Goal: Transaction & Acquisition: Purchase product/service

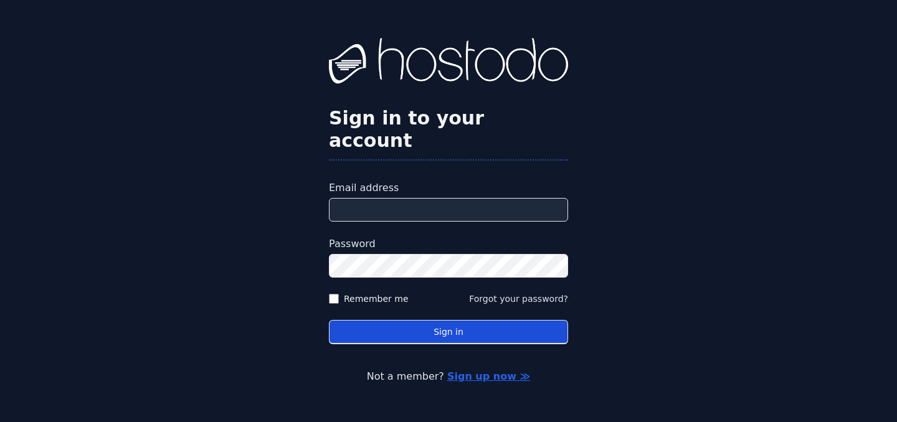
type input "**********"
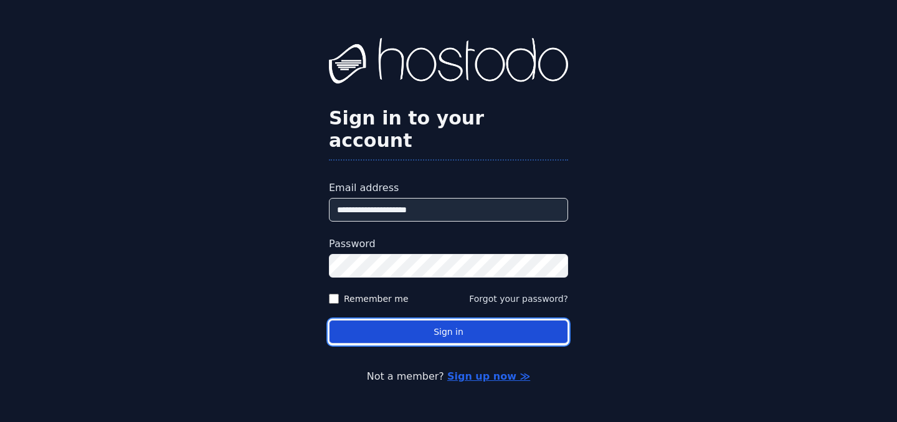
click at [447, 321] on button "Sign in" at bounding box center [448, 332] width 239 height 24
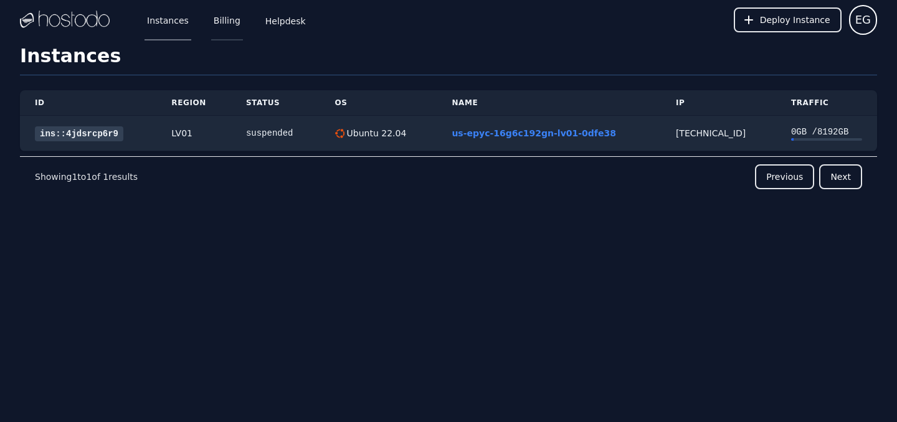
click at [229, 23] on link "Billing" at bounding box center [227, 19] width 32 height 41
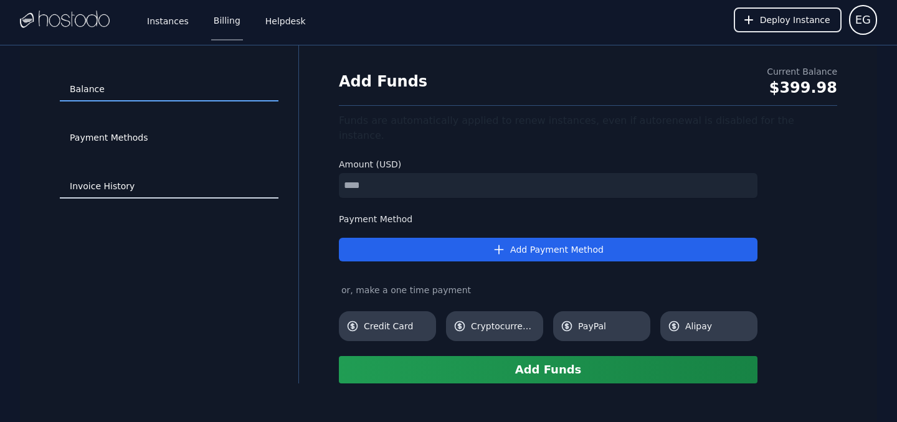
click at [114, 183] on link "Invoice History" at bounding box center [169, 187] width 219 height 24
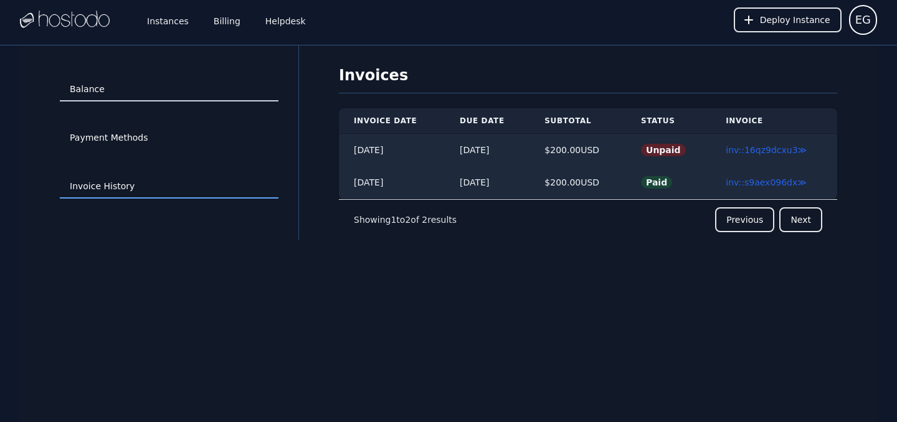
click at [123, 90] on link "Balance" at bounding box center [169, 90] width 219 height 24
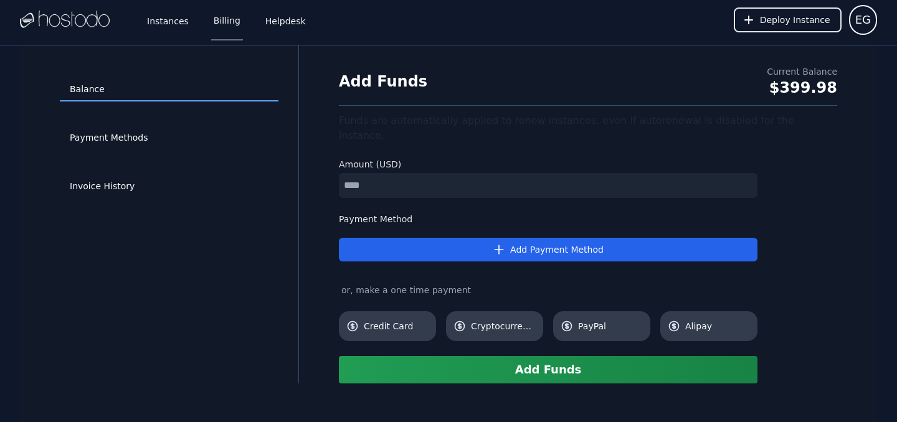
click at [257, 282] on div "Balance Payment Methods Invoice History" at bounding box center [169, 214] width 258 height 298
click at [114, 189] on link "Invoice History" at bounding box center [169, 187] width 219 height 24
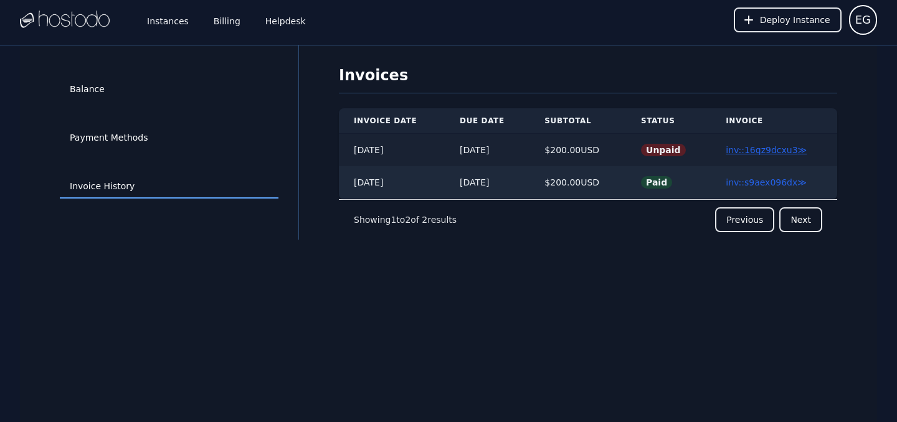
click at [735, 151] on link "inv::16qz9dcxu3 ≫" at bounding box center [766, 150] width 81 height 10
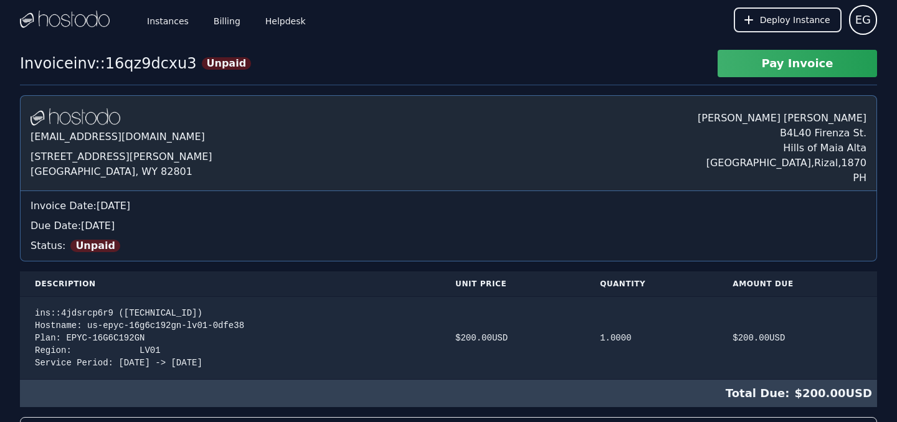
click at [477, 49] on div "Instances Billing Helpdesk Deploy Instance EG Instances SSH Keys Billing Helpde…" at bounding box center [448, 377] width 897 height 755
click at [231, 47] on div "Instances Billing Helpdesk Deploy Instance EG Instances SSH Keys Billing Helpde…" at bounding box center [448, 377] width 897 height 755
click at [276, 22] on link "Helpdesk" at bounding box center [285, 19] width 45 height 41
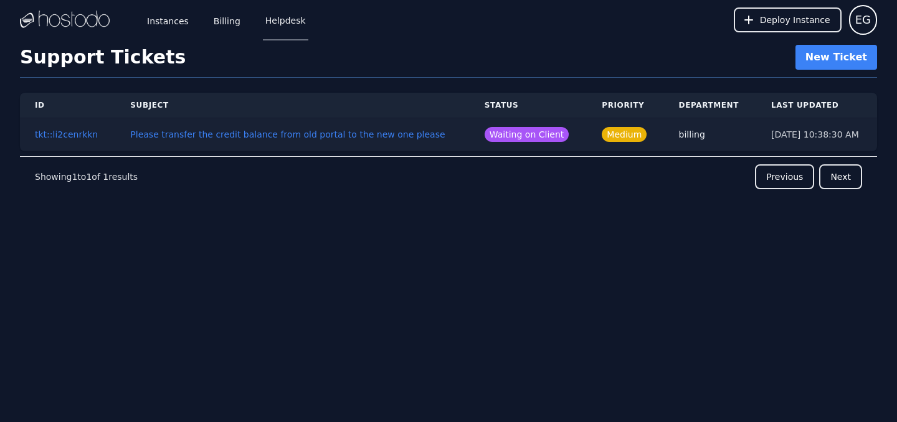
click at [442, 135] on td "Please transfer the credit balance from old portal to the new one please" at bounding box center [292, 134] width 354 height 33
click at [389, 136] on button "Please transfer the credit balance from old portal to the new one please" at bounding box center [287, 134] width 314 height 12
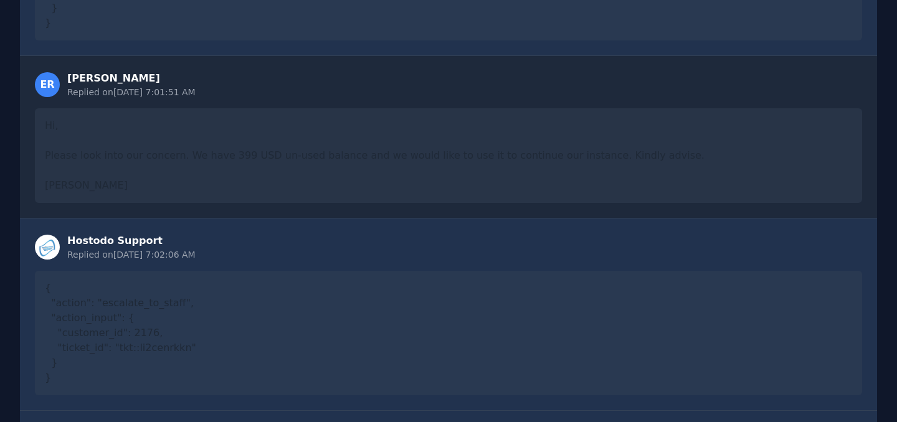
scroll to position [1546, 0]
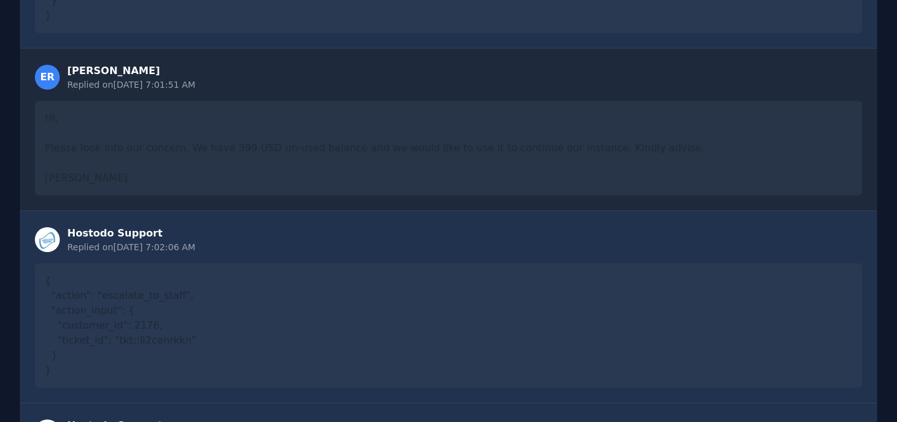
click at [288, 143] on div "Hi, Please look into our concern. We have 399 USD un-used balance and we would …" at bounding box center [448, 148] width 827 height 95
drag, startPoint x: 178, startPoint y: 136, endPoint x: 288, endPoint y: 135, distance: 109.6
click at [288, 135] on div "Hi, Please look into our concern. We have 399 USD un-used balance and we would …" at bounding box center [448, 148] width 827 height 95
click at [371, 139] on div "Hi, Please look into our concern. We have 399 USD un-used balance and we would …" at bounding box center [448, 148] width 827 height 95
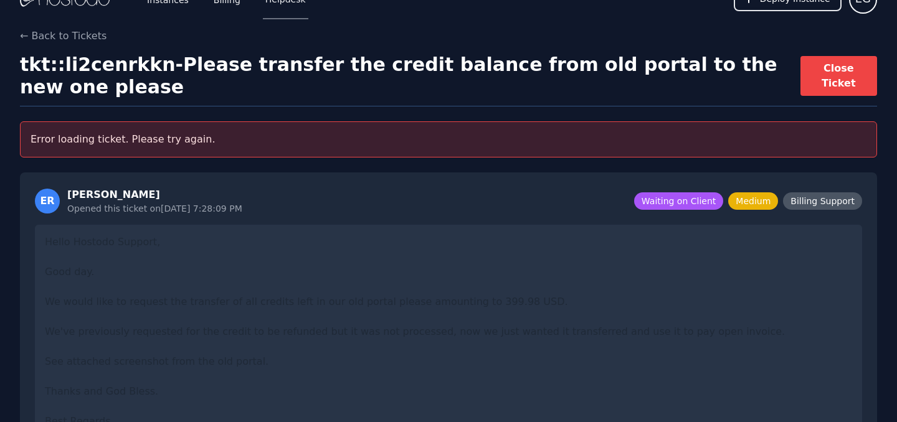
scroll to position [24, 0]
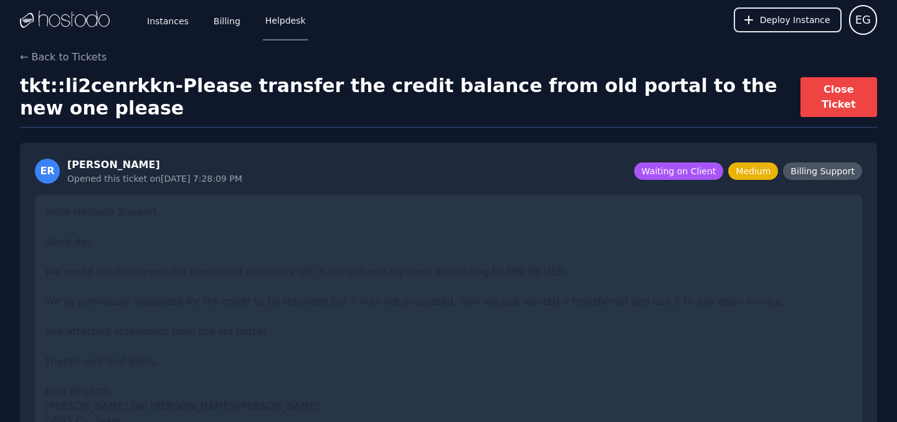
click at [328, 89] on h1 "tkt::li2cenrkkn - Please transfer the credit balance from old portal to the new…" at bounding box center [410, 97] width 780 height 45
drag, startPoint x: 319, startPoint y: 89, endPoint x: 371, endPoint y: 88, distance: 51.1
click at [371, 88] on h1 "tkt::li2cenrkkn - Please transfer the credit balance from old portal to the new…" at bounding box center [410, 97] width 780 height 45
click at [460, 88] on h1 "tkt::li2cenrkkn - Please transfer the credit balance from old portal to the new…" at bounding box center [410, 97] width 780 height 45
click at [556, 87] on h1 "tkt::li2cenrkkn - Please transfer the credit balance from old portal to the new…" at bounding box center [410, 97] width 780 height 45
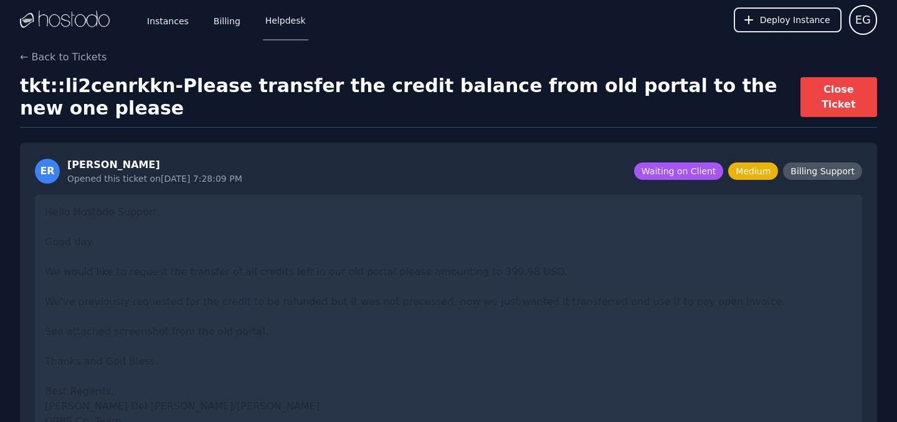
click at [607, 88] on h1 "tkt::li2cenrkkn - Please transfer the credit balance from old portal to the new…" at bounding box center [410, 97] width 780 height 45
click at [179, 22] on link "Instances" at bounding box center [167, 19] width 47 height 41
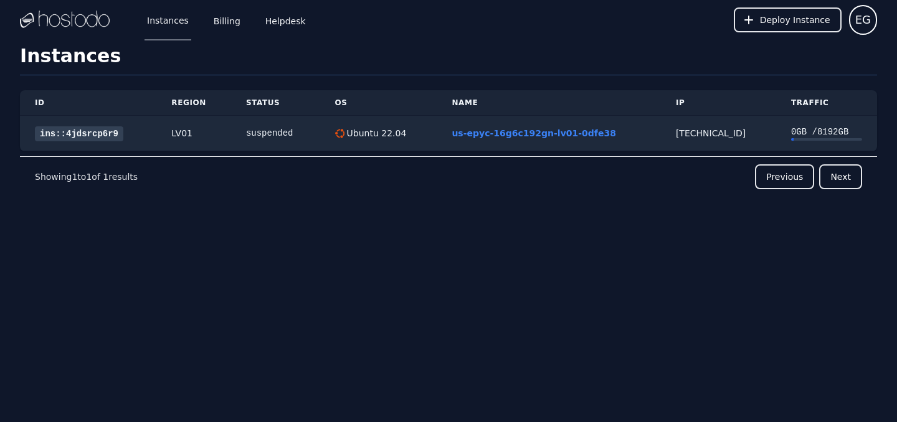
click at [520, 199] on div "ID Region Status OS Name IP Traffic ins::4jdsrcp6r9 LV01 suspended Ubuntu 22.04…" at bounding box center [448, 165] width 857 height 181
click at [473, 203] on div "ID Region Status OS Name IP Traffic ins::4jdsrcp6r9 LV01 suspended Ubuntu 22.04…" at bounding box center [448, 165] width 857 height 181
click at [432, 236] on div "ID Region Status OS Name IP Traffic ins::4jdsrcp6r9 LV01 suspended Ubuntu 22.04…" at bounding box center [448, 165] width 857 height 181
click at [430, 240] on div "ID Region Status OS Name IP Traffic ins::4jdsrcp6r9 LV01 suspended Ubuntu 22.04…" at bounding box center [448, 165] width 857 height 181
click at [415, 244] on div "ID Region Status OS Name IP Traffic ins::4jdsrcp6r9 LV01 suspended Ubuntu 22.04…" at bounding box center [448, 165] width 857 height 181
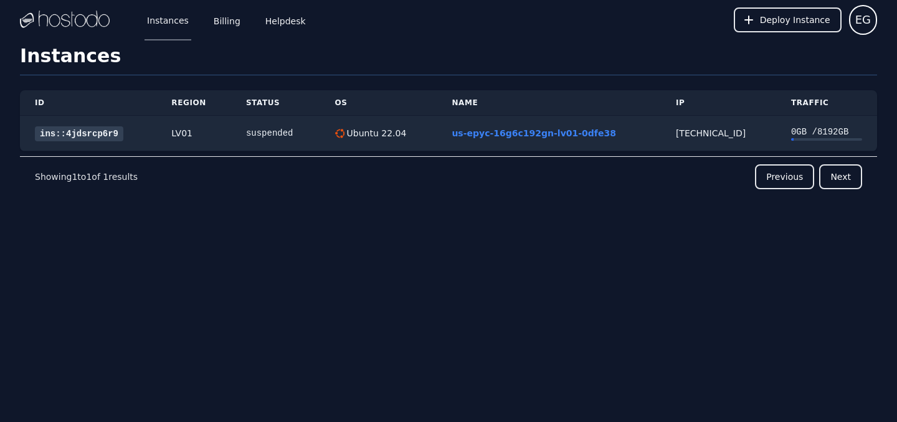
click at [412, 249] on div "ID Region Status OS Name IP Traffic ins::4jdsrcp6r9 LV01 suspended Ubuntu 22.04…" at bounding box center [448, 165] width 857 height 181
click at [417, 252] on div "ID Region Status OS Name IP Traffic ins::4jdsrcp6r9 LV01 suspended Ubuntu 22.04…" at bounding box center [448, 165] width 857 height 181
click at [440, 250] on div "ID Region Status OS Name IP Traffic ins::4jdsrcp6r9 LV01 suspended Ubuntu 22.04…" at bounding box center [448, 165] width 857 height 181
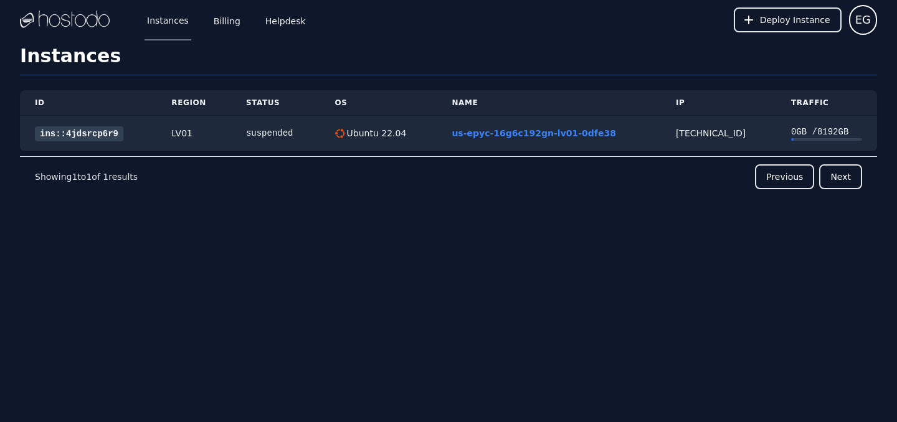
click at [441, 258] on div "Instances Billing Helpdesk Deploy Instance EG Instances SSH Keys Billing Helpde…" at bounding box center [448, 211] width 897 height 422
click at [449, 262] on div "Instances Billing Helpdesk Deploy Instance EG Instances SSH Keys Billing Helpde…" at bounding box center [448, 211] width 897 height 422
click at [454, 261] on div "Instances Billing Helpdesk Deploy Instance EG Instances SSH Keys Billing Helpde…" at bounding box center [448, 211] width 897 height 422
click at [460, 273] on div "Instances Billing Helpdesk Deploy Instance EG Instances SSH Keys Billing Helpde…" at bounding box center [448, 211] width 897 height 422
click at [452, 265] on div "Instances Billing Helpdesk Deploy Instance EG Instances SSH Keys Billing Helpde…" at bounding box center [448, 211] width 897 height 422
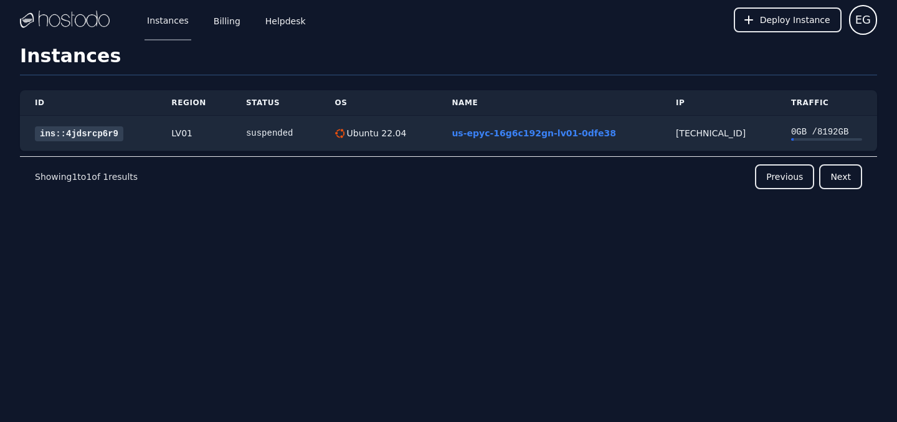
click at [483, 265] on div "Instances Billing Helpdesk Deploy Instance EG Instances SSH Keys Billing Helpde…" at bounding box center [448, 211] width 897 height 422
click at [491, 268] on div "Instances Billing Helpdesk Deploy Instance EG Instances SSH Keys Billing Helpde…" at bounding box center [448, 211] width 897 height 422
click at [465, 262] on div "Instances Billing Helpdesk Deploy Instance EG Instances SSH Keys Billing Helpde…" at bounding box center [448, 211] width 897 height 422
click at [469, 275] on div "Instances Billing Helpdesk Deploy Instance EG Instances SSH Keys Billing Helpde…" at bounding box center [448, 211] width 897 height 422
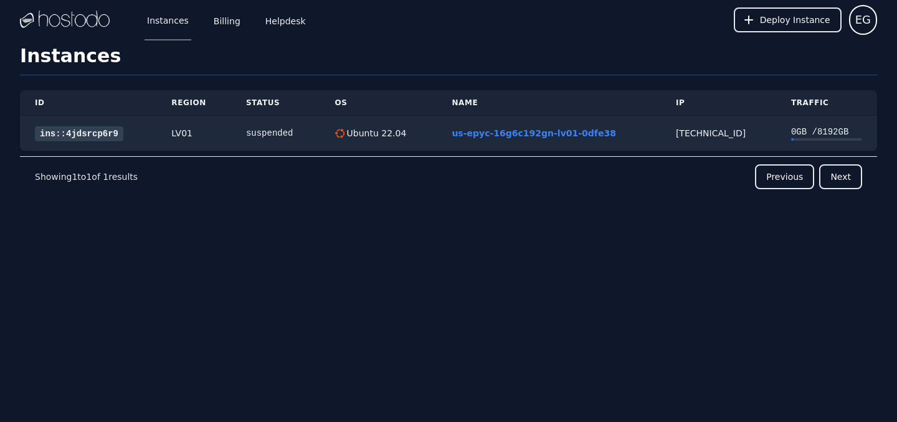
click at [461, 277] on div "Instances Billing Helpdesk Deploy Instance EG Instances SSH Keys Billing Helpde…" at bounding box center [448, 211] width 897 height 422
click at [527, 280] on div "Instances Billing Helpdesk Deploy Instance EG Instances SSH Keys Billing Helpde…" at bounding box center [448, 211] width 897 height 422
click at [589, 265] on div "Instances Billing Helpdesk Deploy Instance EG Instances SSH Keys Billing Helpde…" at bounding box center [448, 211] width 897 height 422
click at [468, 133] on link "us-epyc-16g6c192gn-lv01-0dfe38" at bounding box center [534, 133] width 164 height 10
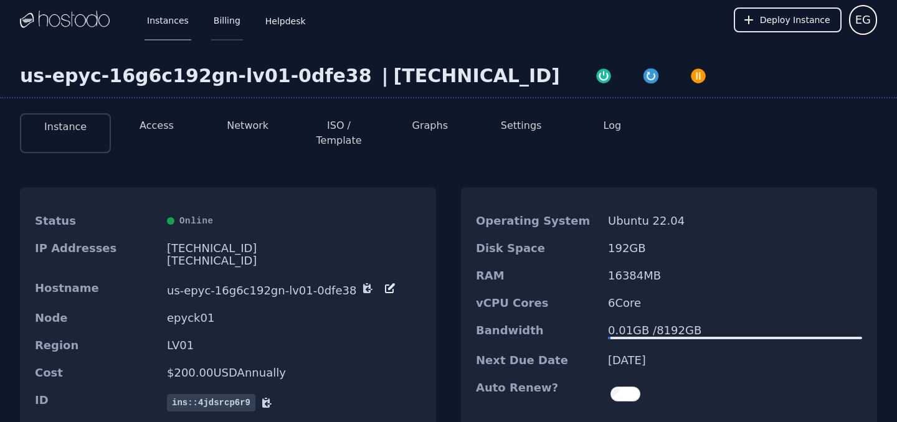
click at [231, 25] on link "Billing" at bounding box center [227, 19] width 32 height 41
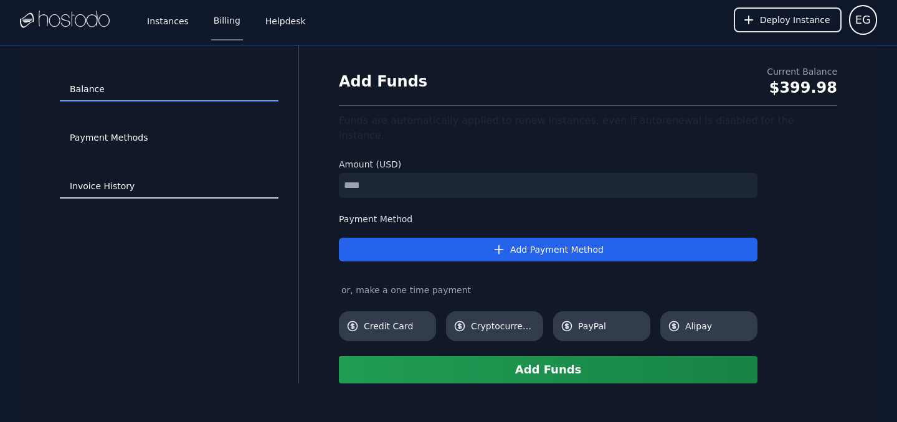
click at [107, 189] on link "Invoice History" at bounding box center [169, 187] width 219 height 24
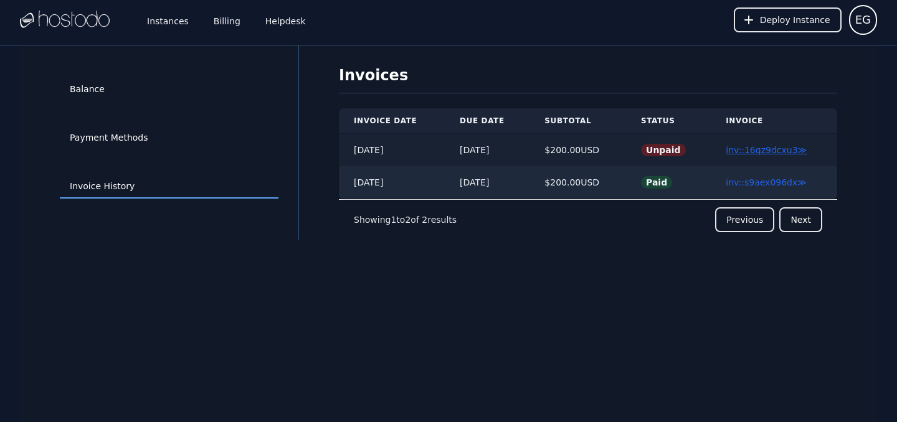
click at [744, 154] on link "inv::16qz9dcxu3 ≫" at bounding box center [766, 150] width 81 height 10
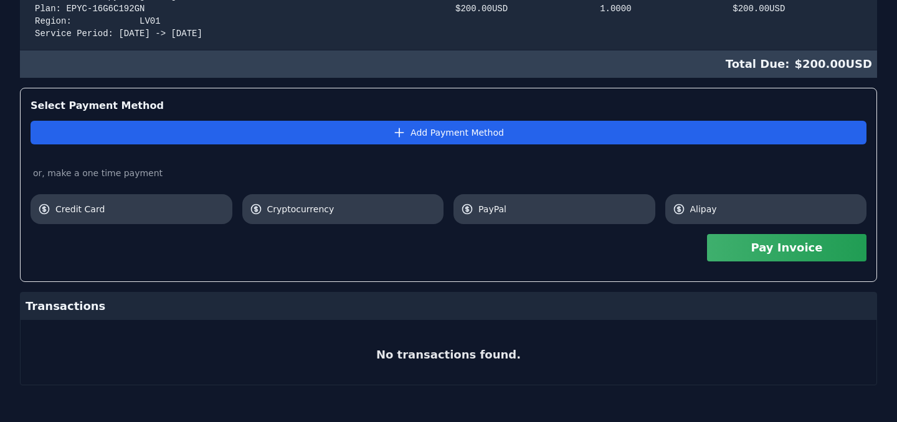
scroll to position [328, 0]
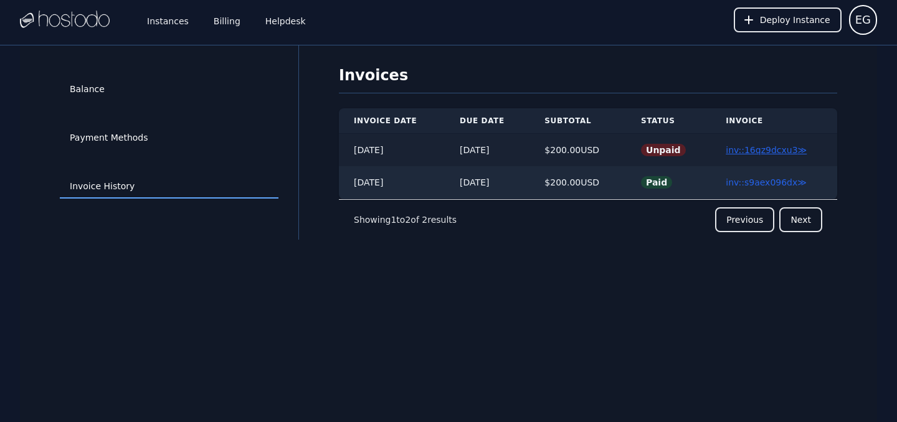
click at [774, 150] on link "inv::16qz9dcxu3 ≫" at bounding box center [766, 150] width 81 height 10
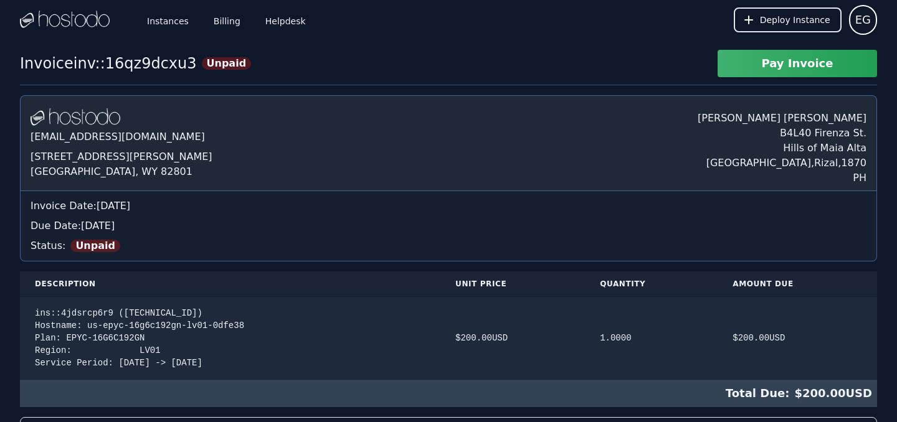
click at [823, 72] on button "Pay Invoice" at bounding box center [796, 63] width 159 height 27
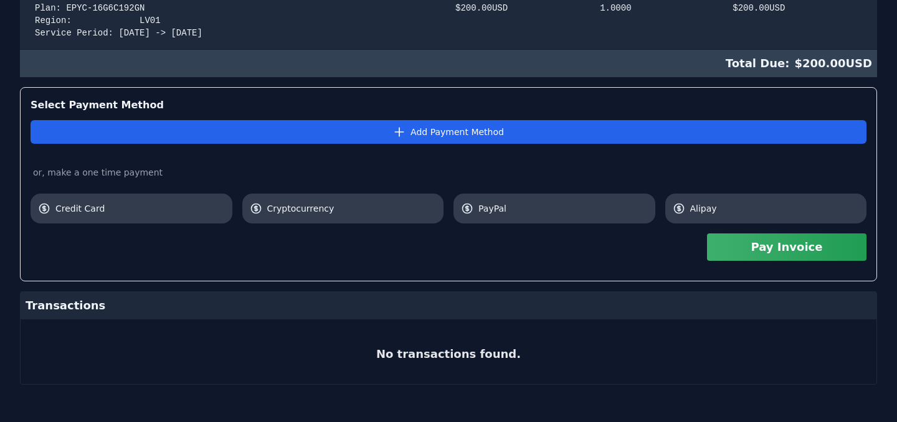
scroll to position [333, 0]
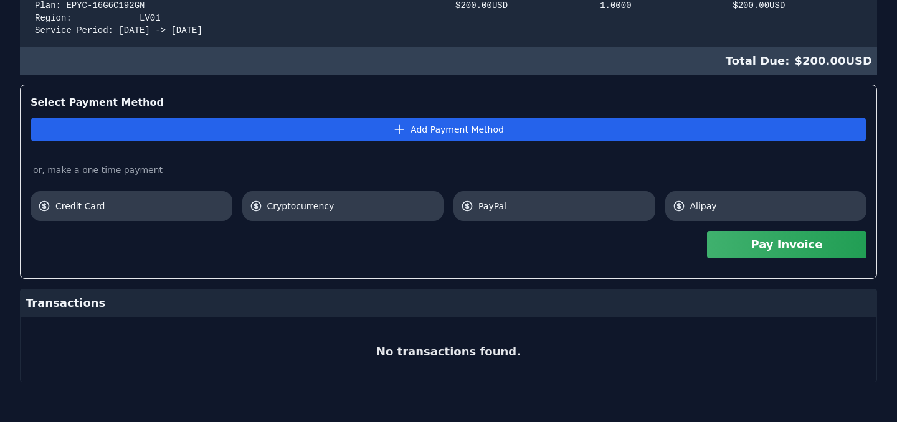
click at [780, 248] on button "Pay Invoice" at bounding box center [786, 244] width 159 height 27
click at [755, 245] on button "Pay Invoice" at bounding box center [786, 244] width 159 height 27
click at [774, 245] on button "Pay Invoice" at bounding box center [786, 244] width 159 height 27
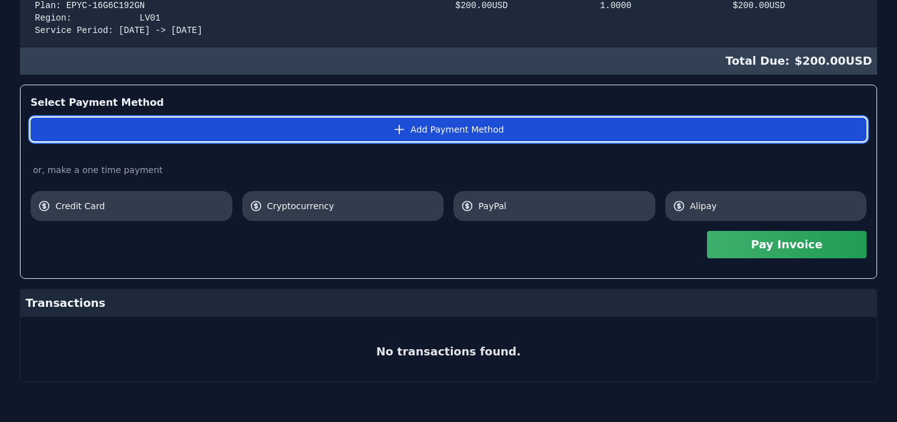
click at [444, 129] on button "Add Payment Method" at bounding box center [449, 130] width 836 height 24
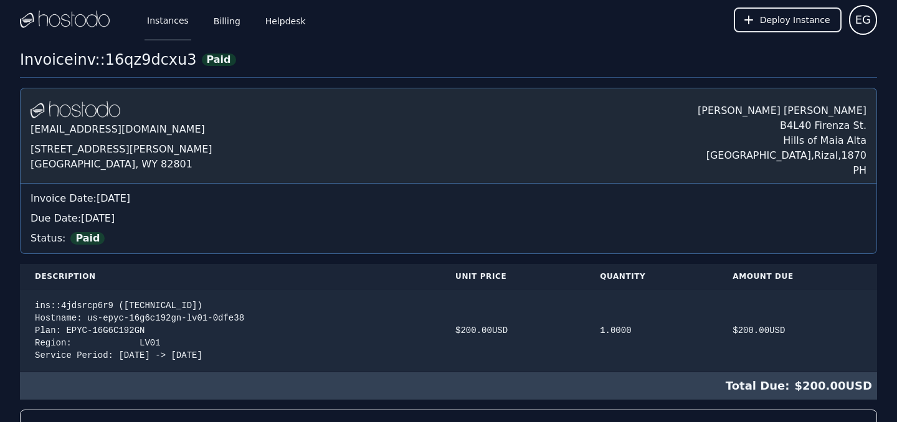
click at [171, 24] on link "Instances" at bounding box center [167, 19] width 47 height 41
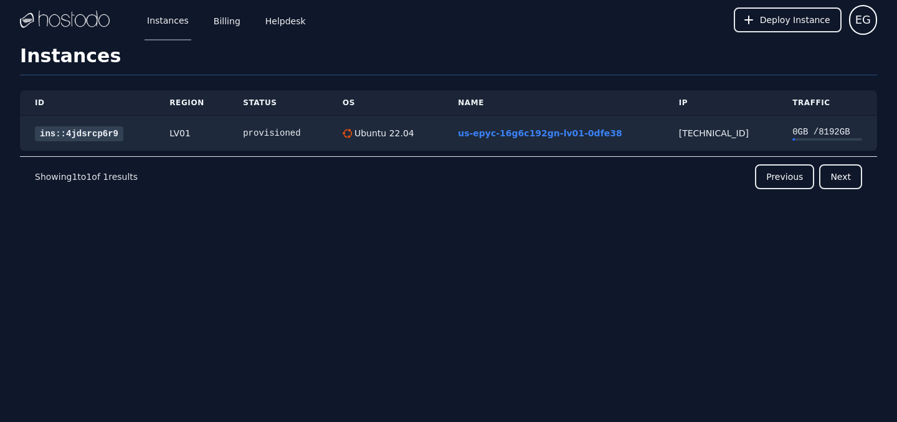
click at [417, 280] on div "Instances Billing Helpdesk Deploy Instance EG Instances SSH Keys Billing Helpde…" at bounding box center [448, 211] width 897 height 422
click at [338, 219] on div "ID Region Status OS Name IP Traffic ins::4jdsrcp6r9 LV01 provisioned Ubuntu 22.…" at bounding box center [448, 165] width 857 height 181
click at [384, 224] on div "ID Region Status OS Name IP Traffic ins::4jdsrcp6r9 LV01 provisioned Ubuntu 22.…" at bounding box center [448, 165] width 857 height 181
click at [422, 217] on div "ID Region Status OS Name IP Traffic ins::4jdsrcp6r9 LV01 provisioned Ubuntu 22.…" at bounding box center [448, 165] width 857 height 181
click at [480, 135] on link "us-epyc-16g6c192gn-lv01-0dfe38" at bounding box center [540, 133] width 164 height 10
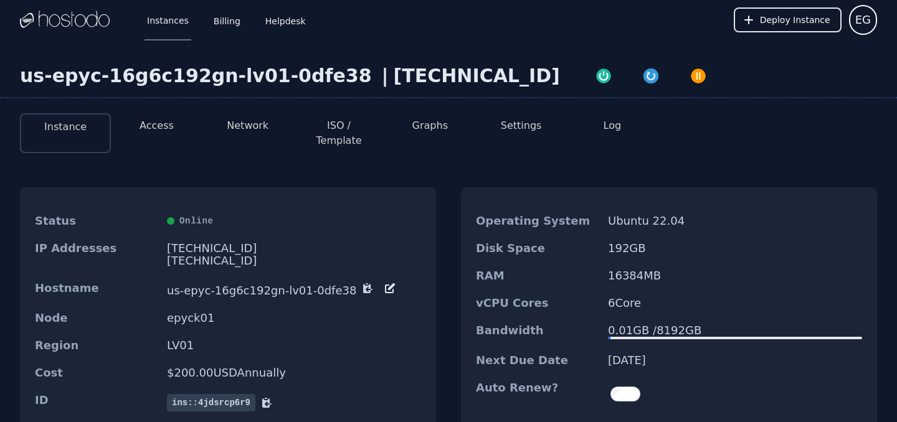
click at [164, 126] on button "Access" at bounding box center [157, 125] width 34 height 15
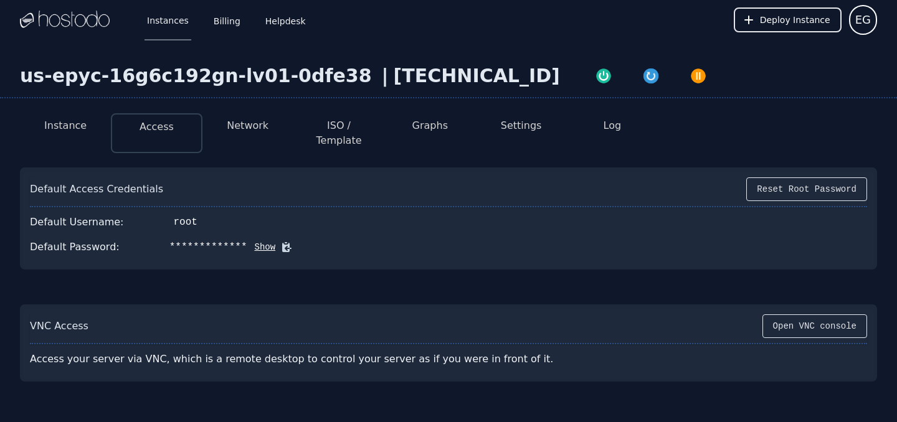
click at [242, 130] on button "Network" at bounding box center [248, 125] width 42 height 15
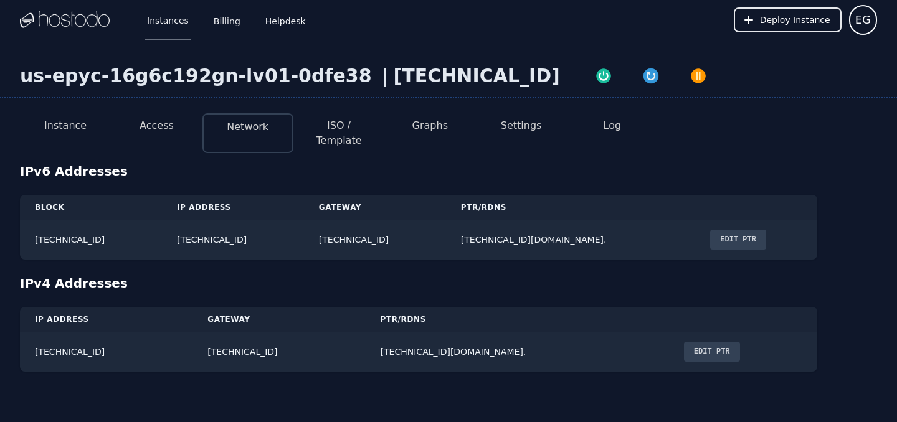
click at [344, 129] on button "ISO / Template" at bounding box center [338, 133] width 71 height 30
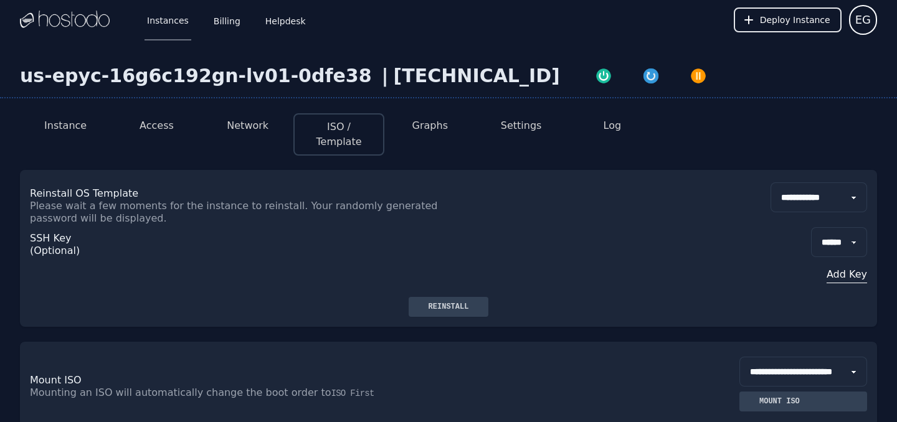
click at [433, 128] on button "Graphs" at bounding box center [429, 125] width 35 height 15
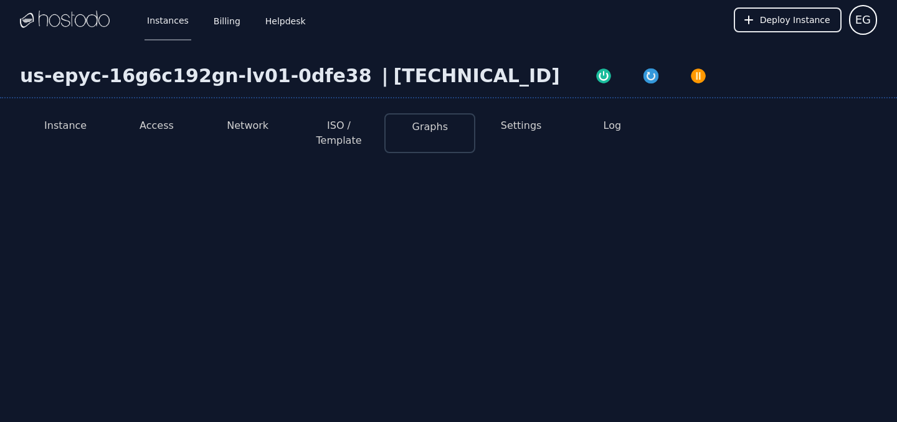
select select "***"
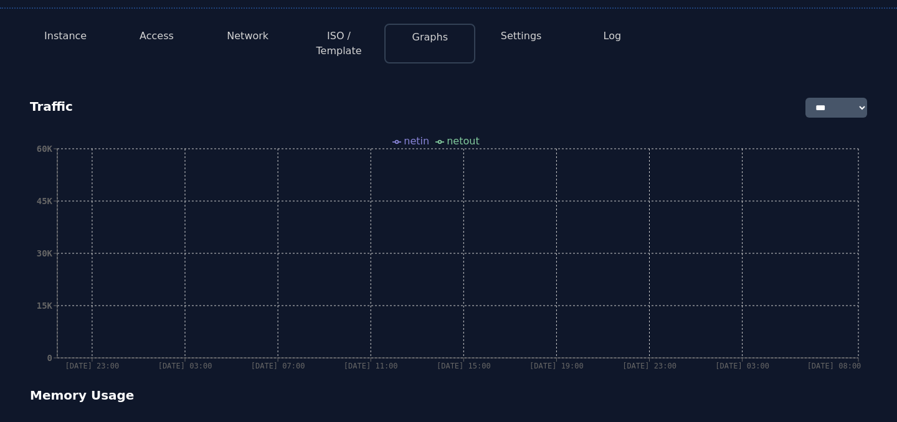
scroll to position [79, 0]
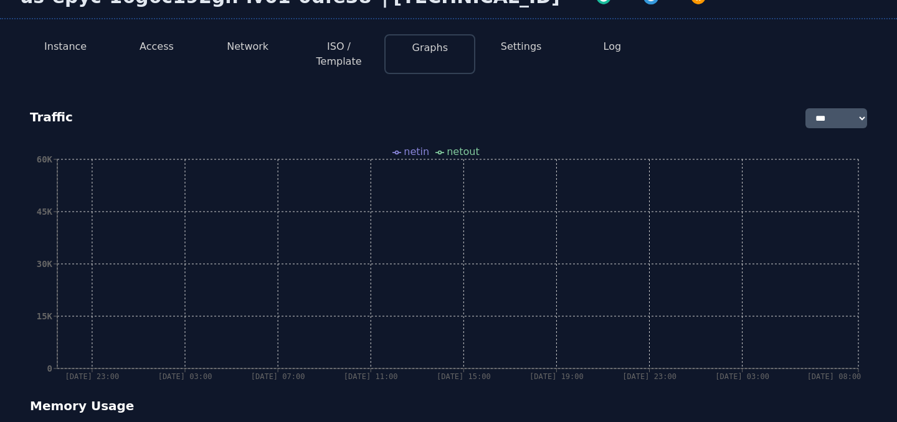
click at [823, 111] on select "**** *** **** ***** ****" at bounding box center [836, 118] width 62 height 20
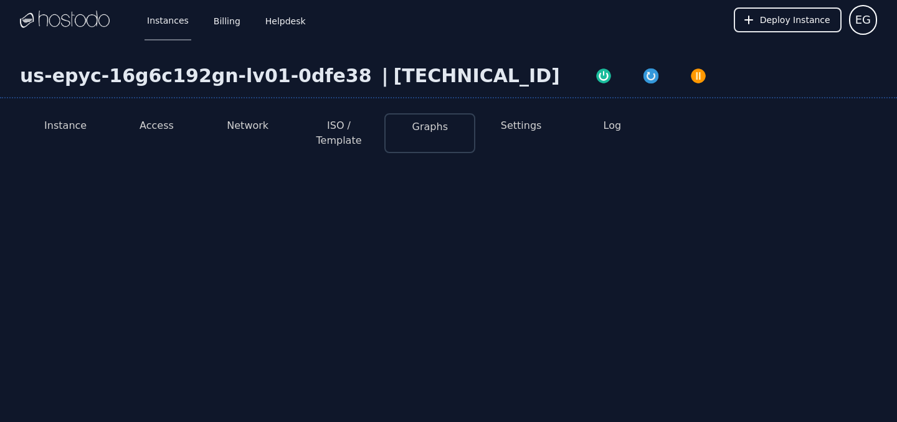
select select "****"
